Goal: Check status: Check status

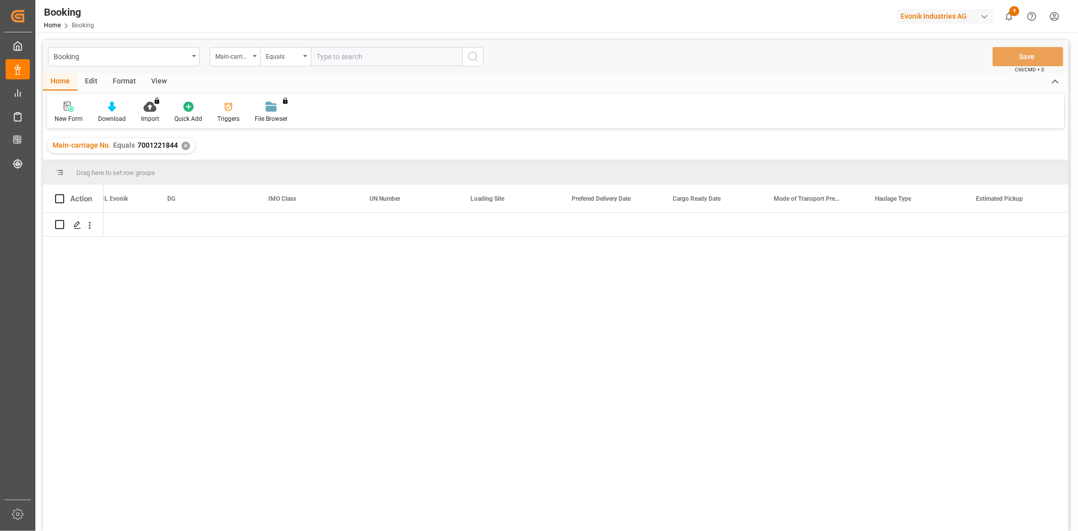
scroll to position [0, 1869]
